Goal: Transaction & Acquisition: Purchase product/service

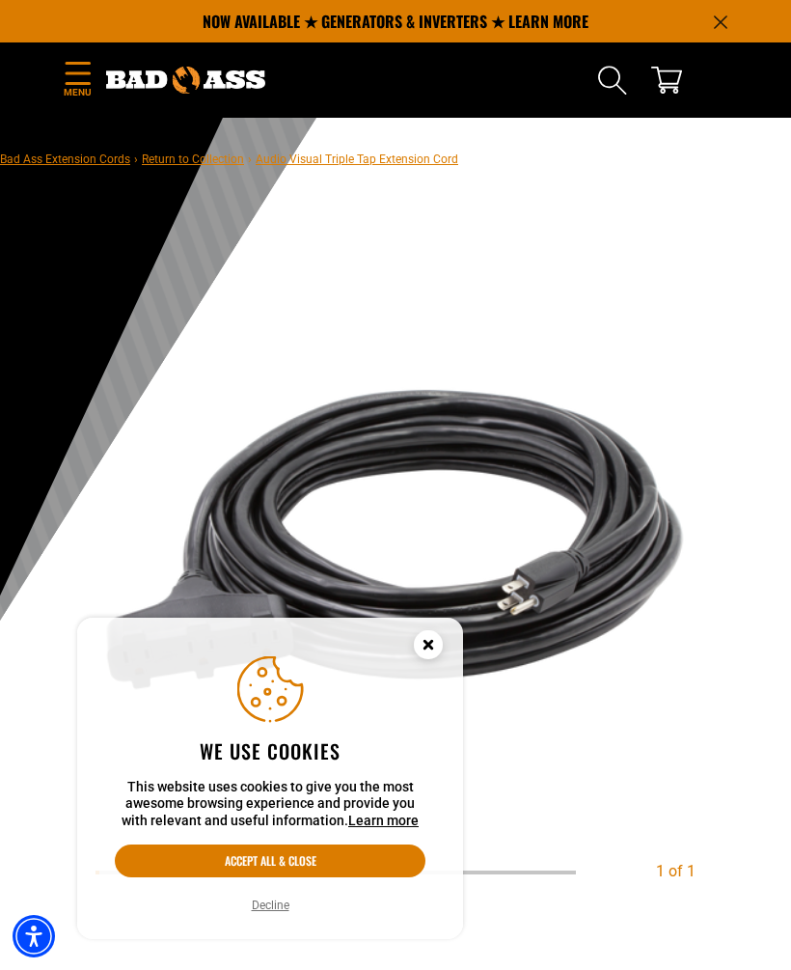
click at [430, 635] on circle "Cookie Consent" at bounding box center [428, 644] width 29 height 29
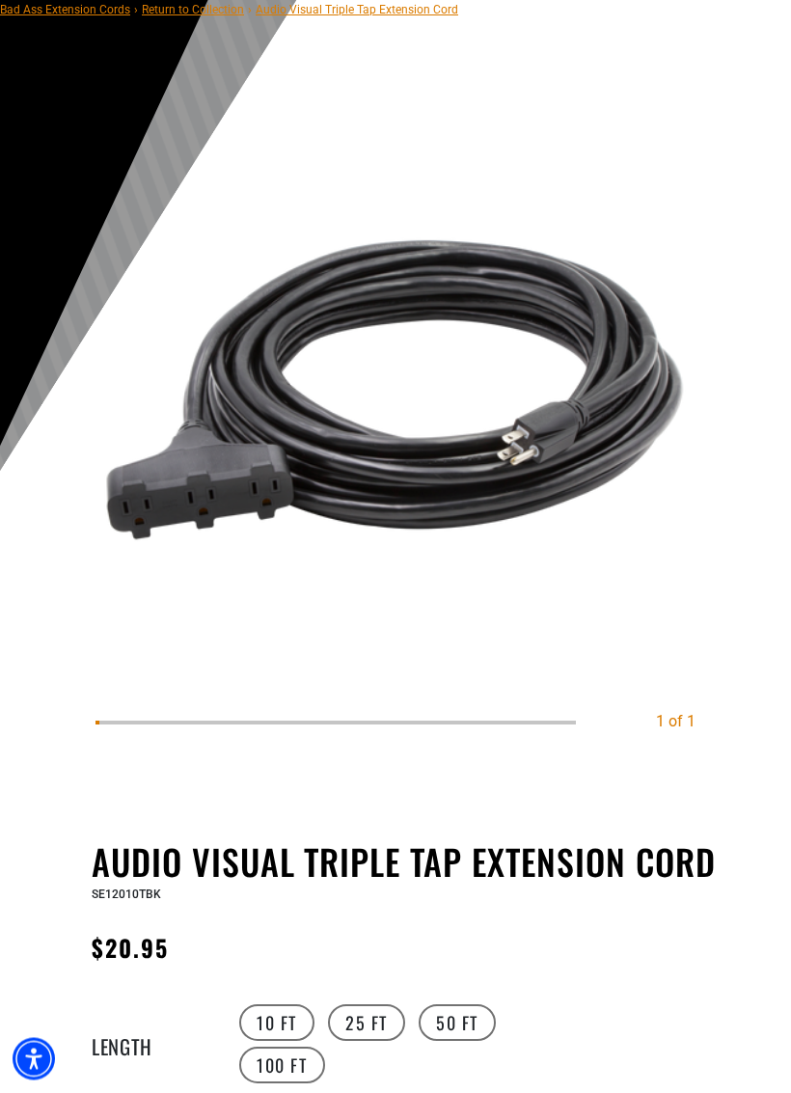
scroll to position [151, 0]
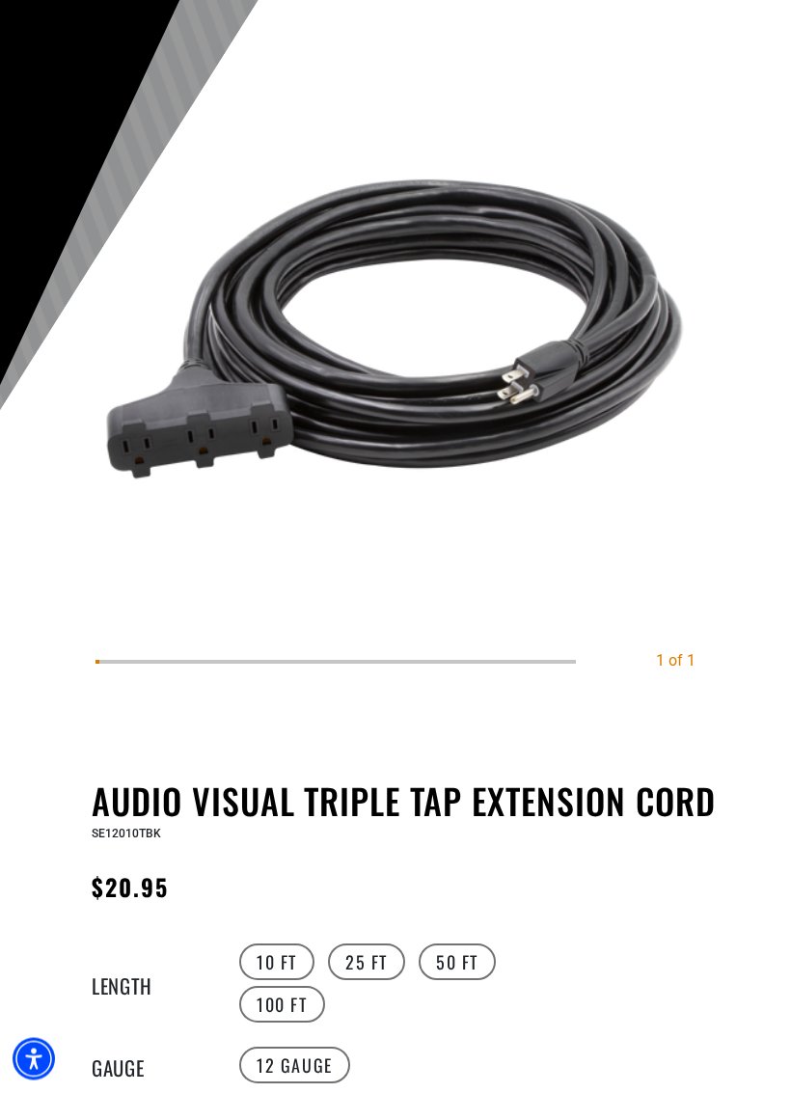
click at [377, 959] on label "25 FT" at bounding box center [366, 963] width 77 height 37
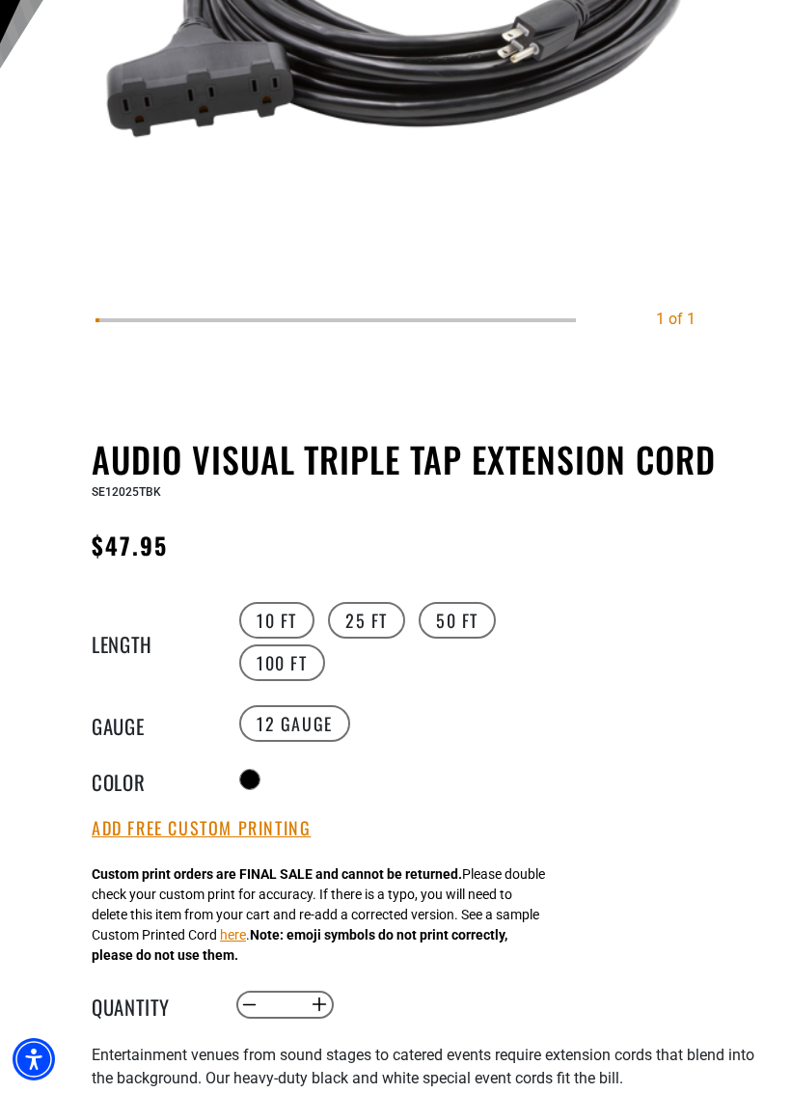
scroll to position [578, 0]
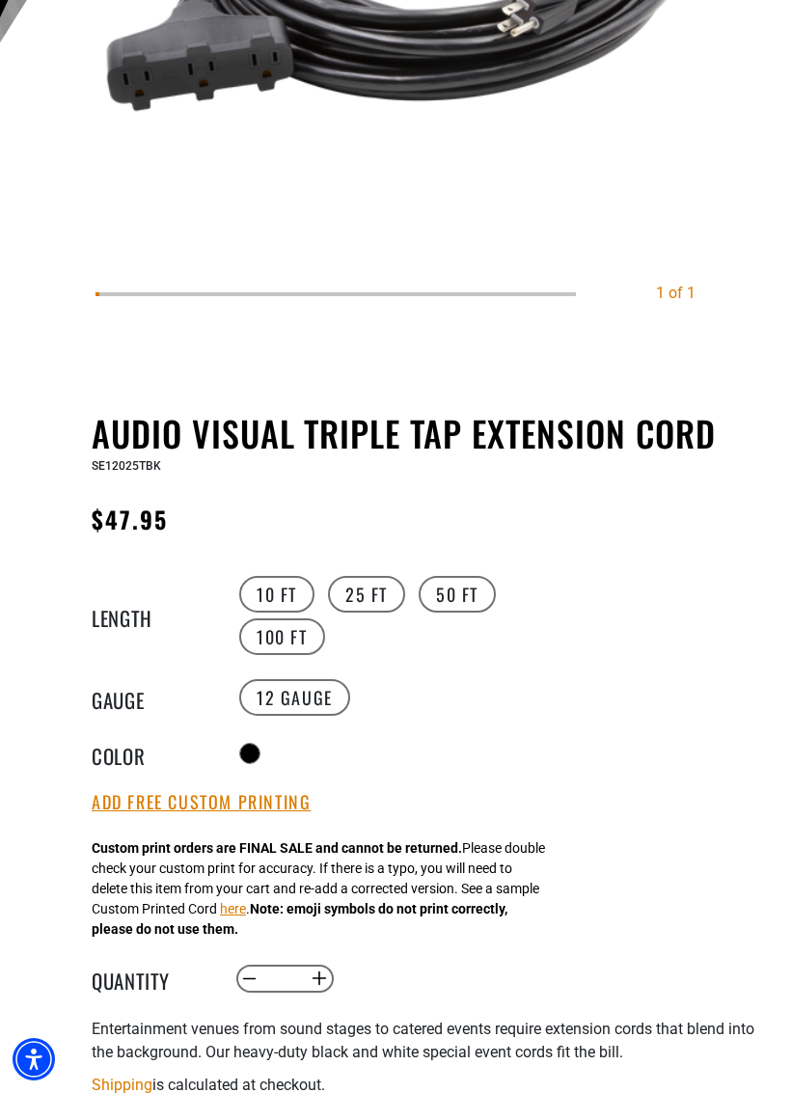
click at [274, 810] on button "Add Free Custom Printing" at bounding box center [201, 802] width 219 height 21
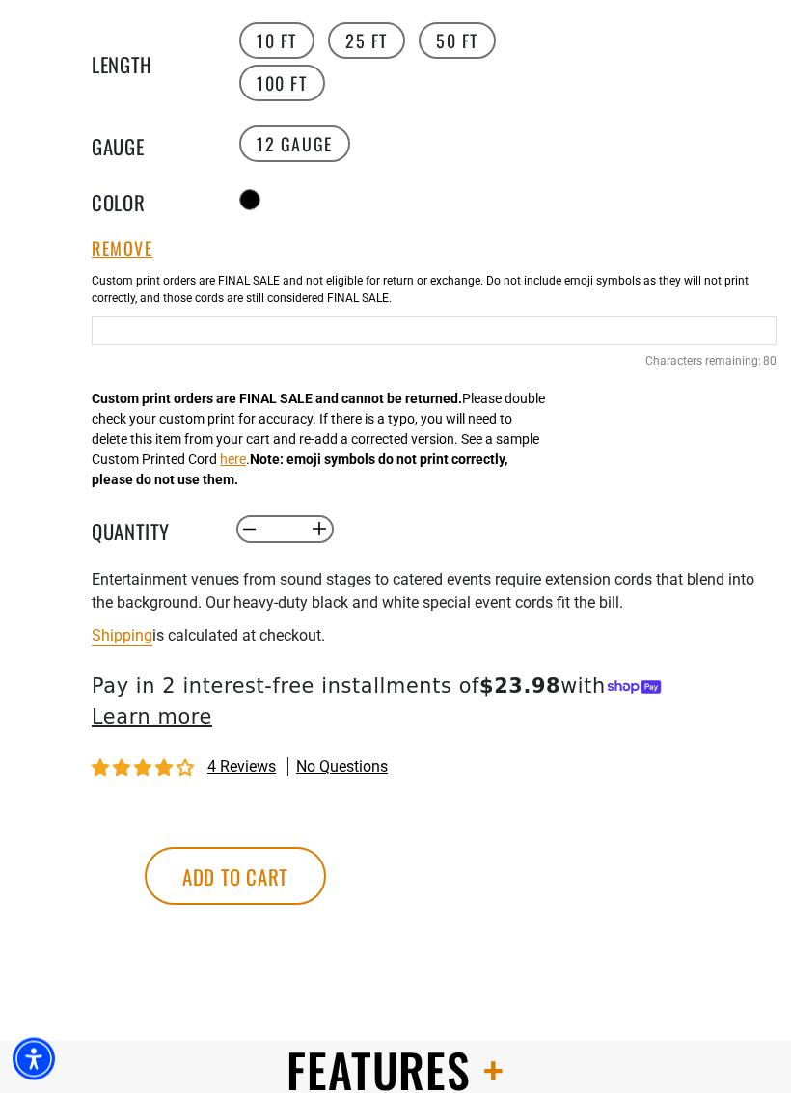
scroll to position [1134, 0]
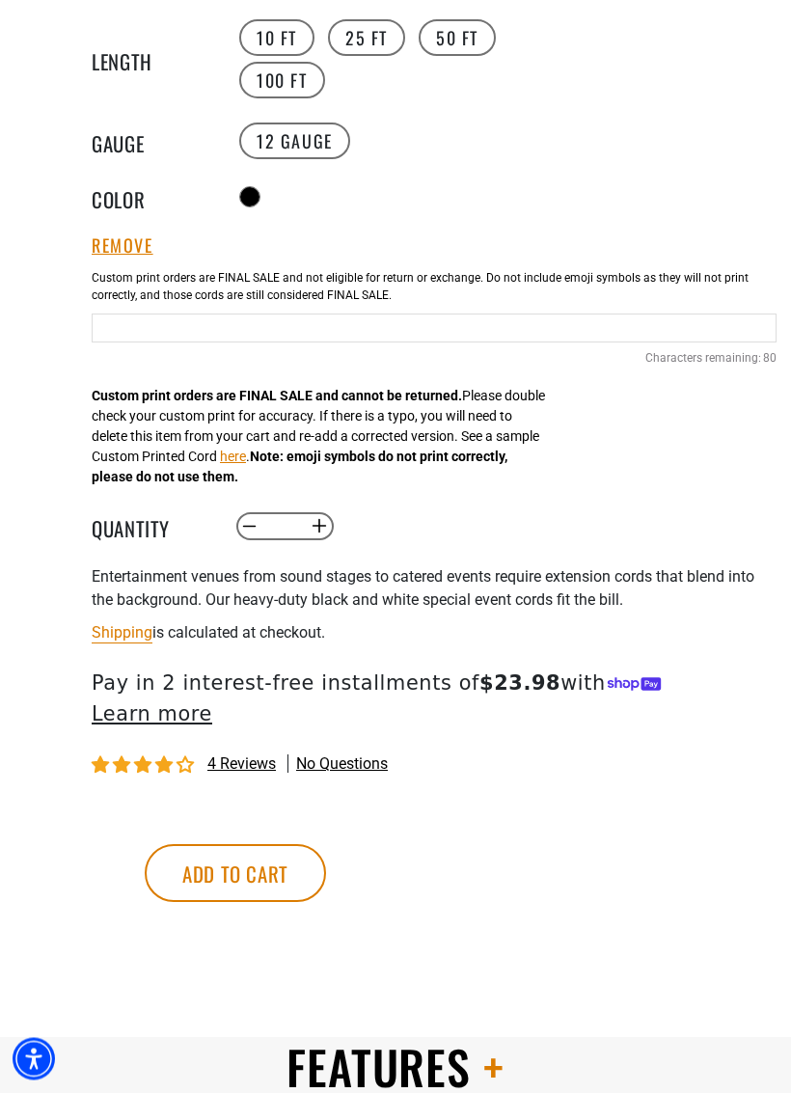
click at [326, 846] on button "Add to cart" at bounding box center [235, 874] width 181 height 58
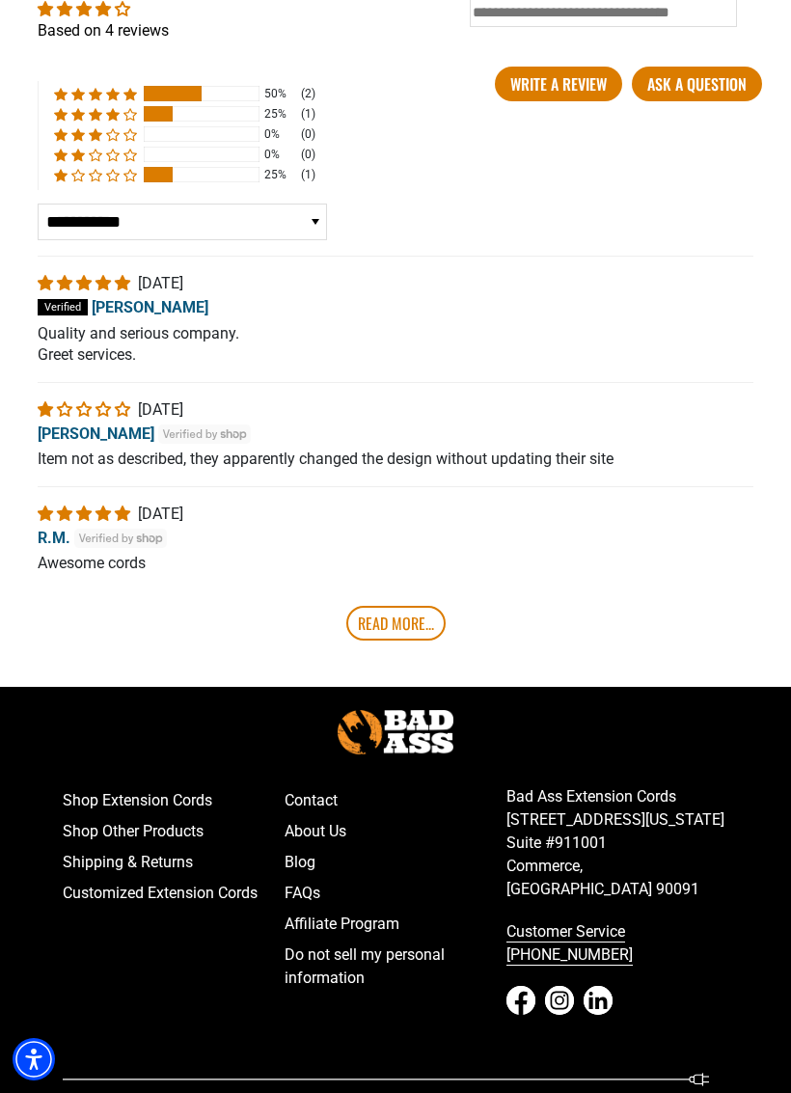
scroll to position [3686, 0]
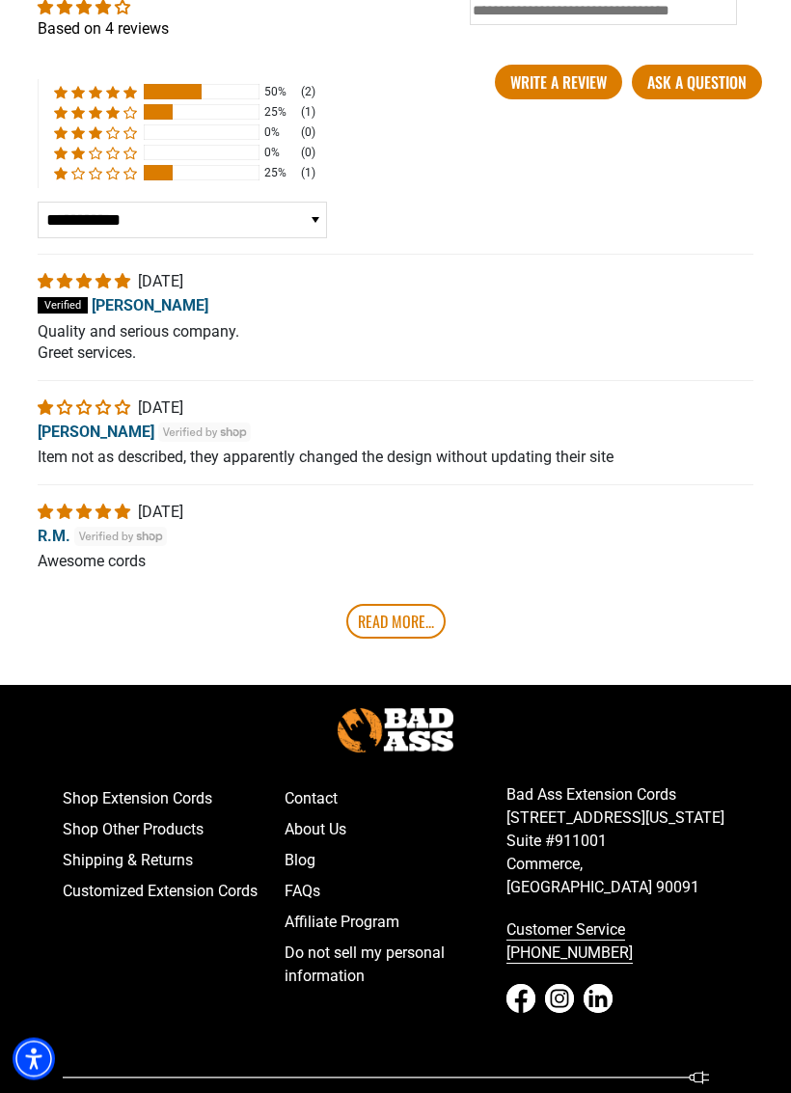
click at [406, 621] on link "Read More..." at bounding box center [395, 622] width 99 height 35
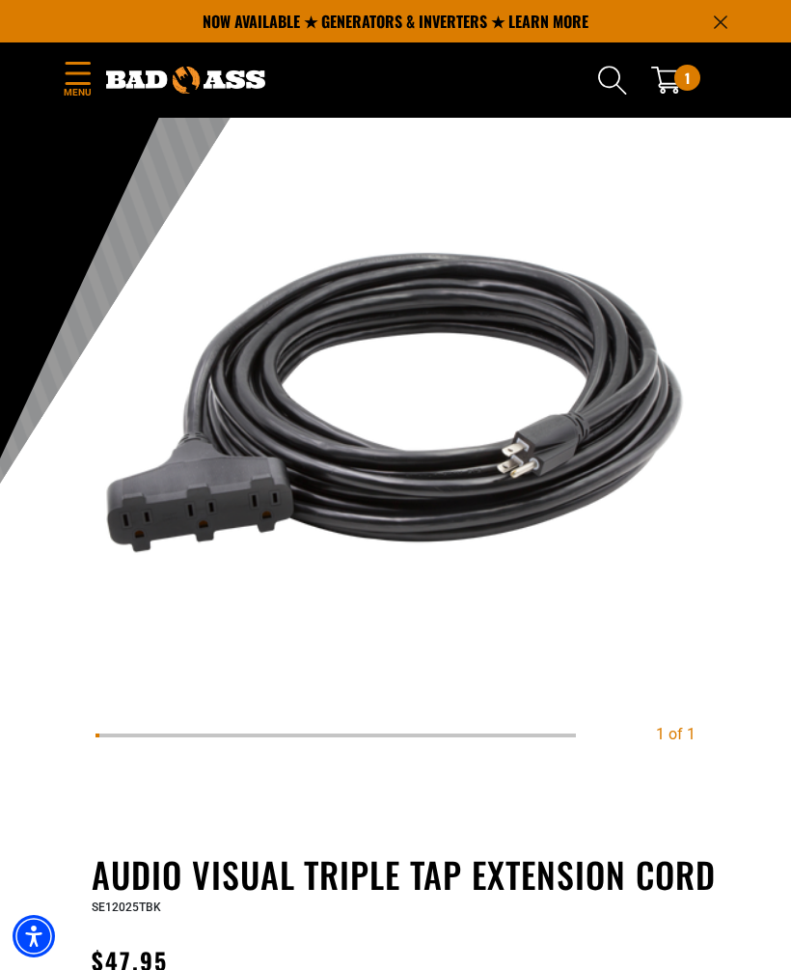
scroll to position [0, 0]
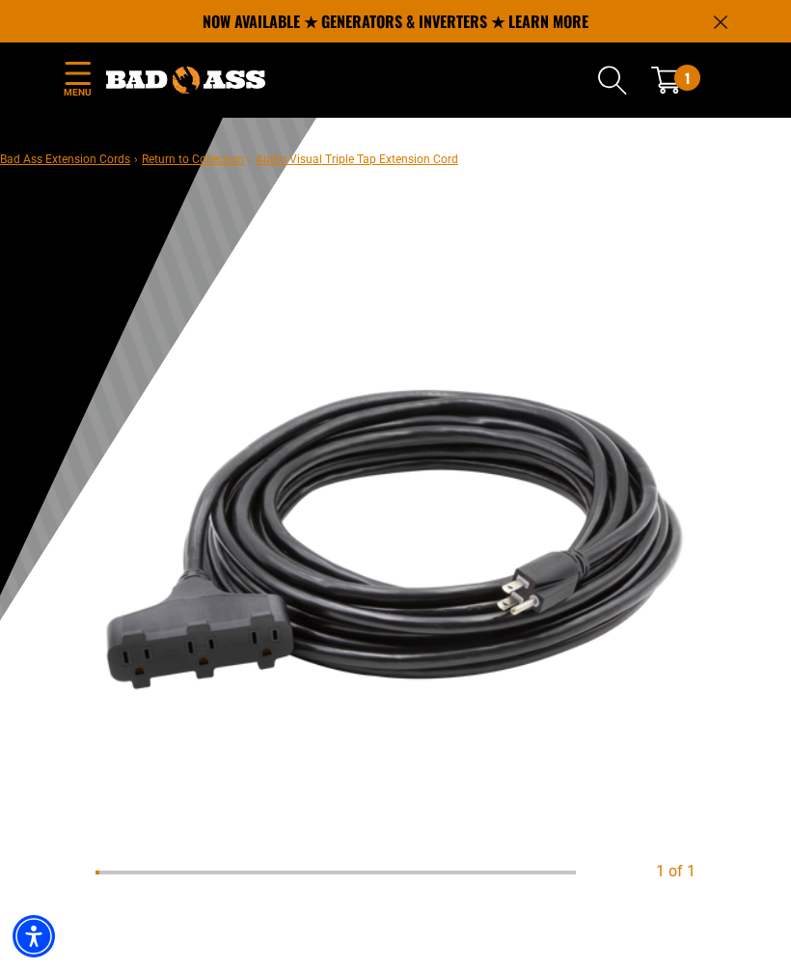
click at [674, 83] on icon at bounding box center [666, 80] width 31 height 31
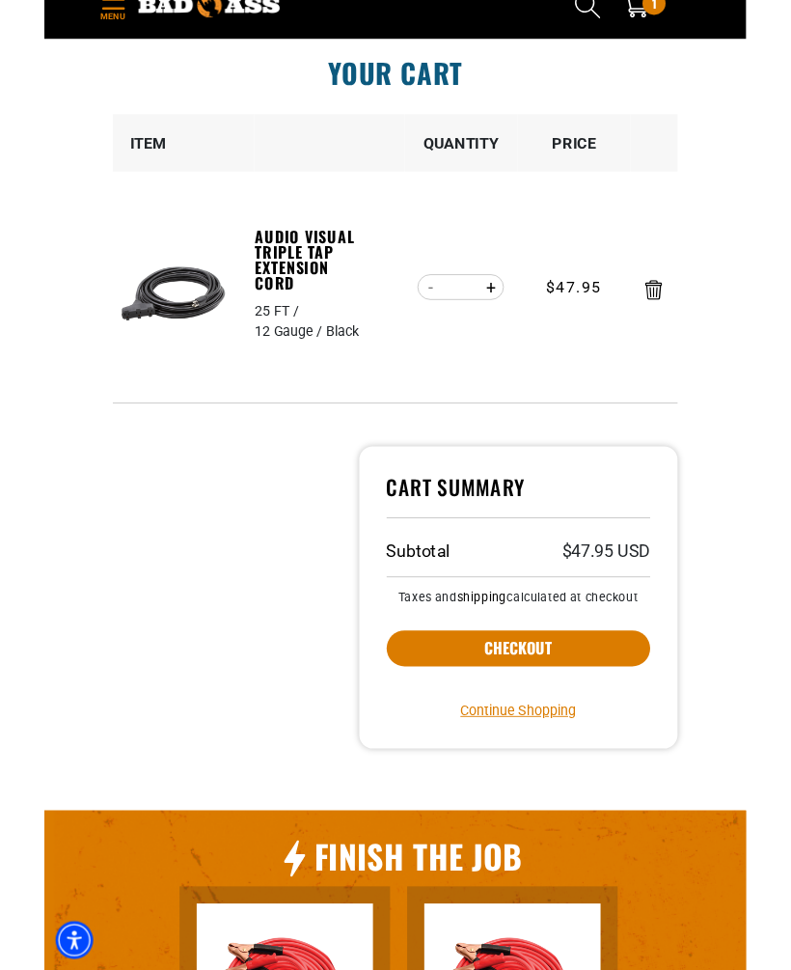
scroll to position [75, 0]
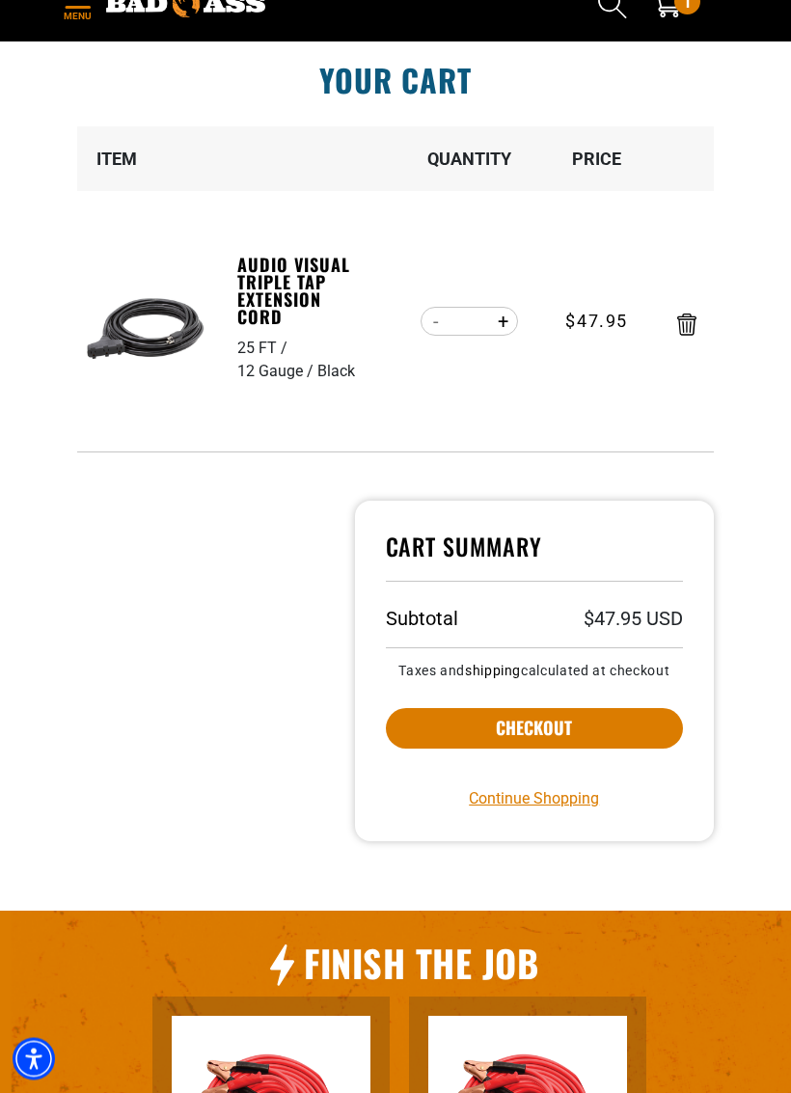
click at [547, 742] on button "Checkout" at bounding box center [534, 729] width 297 height 41
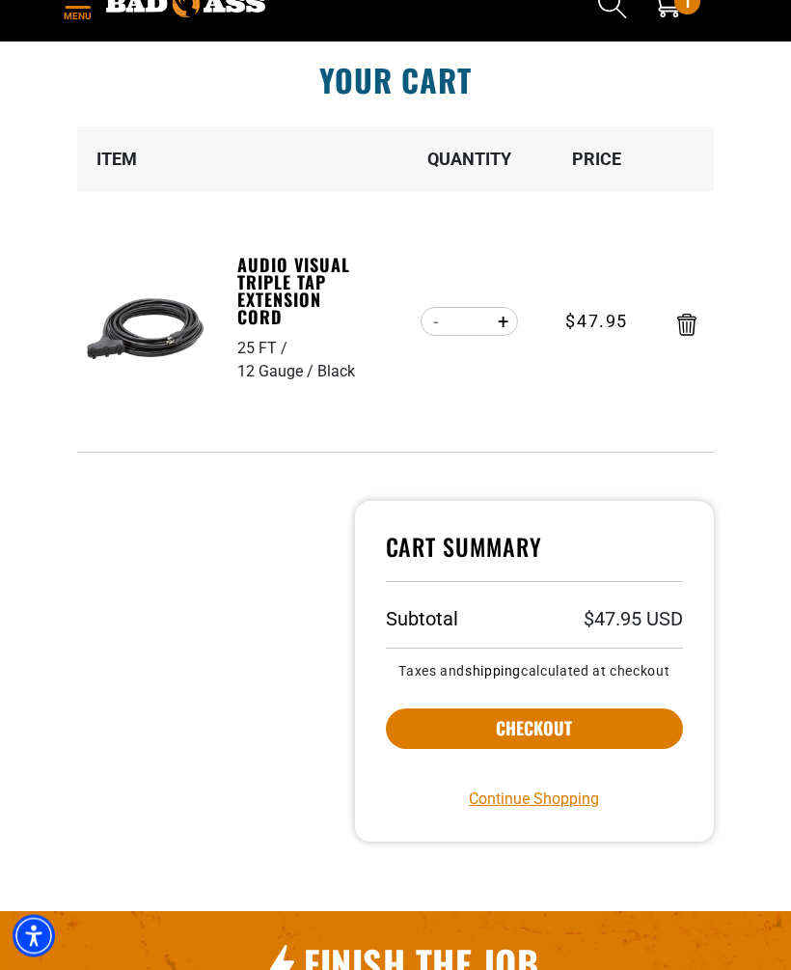
scroll to position [76, 0]
